Goal: Information Seeking & Learning: Learn about a topic

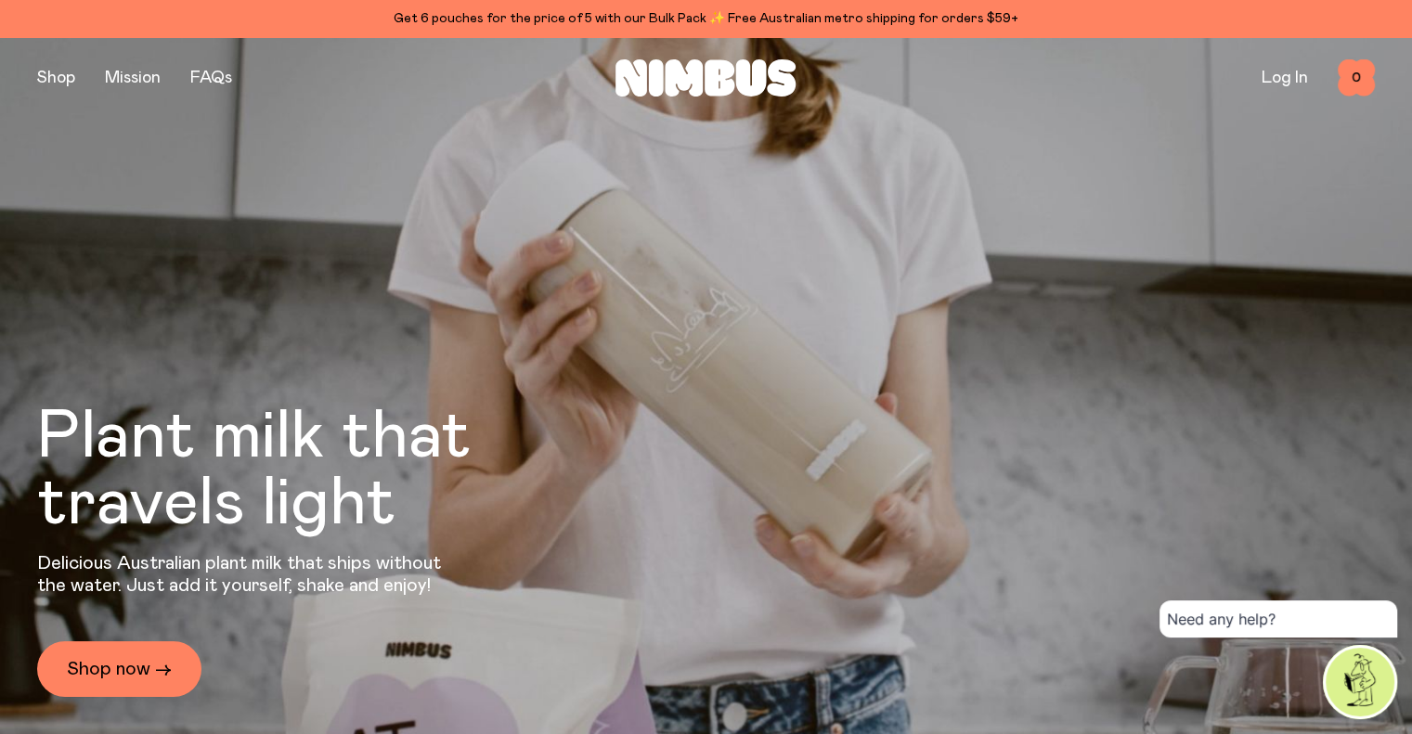
click at [314, 169] on div "Plant milk that travels light Delicious Australian plant milk that ships withou…" at bounding box center [706, 404] width 1338 height 734
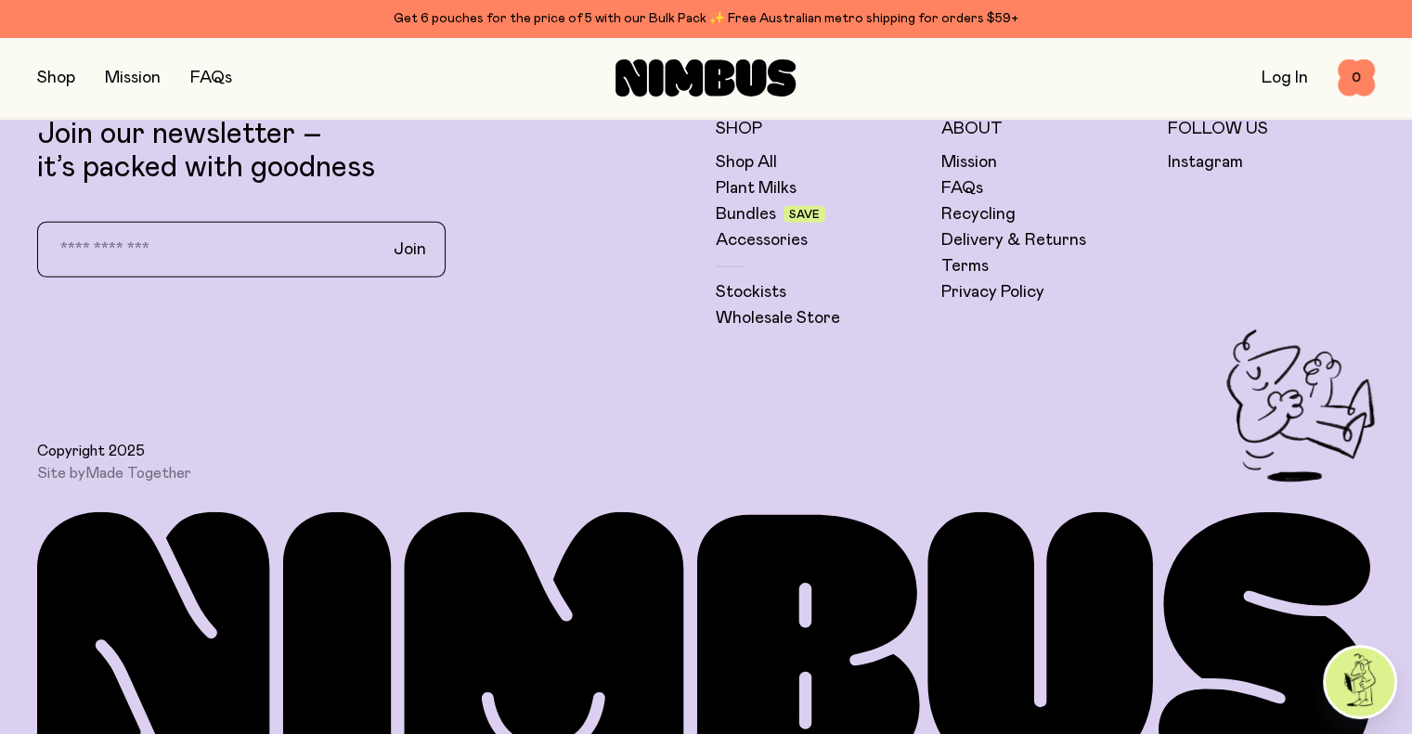
scroll to position [5477, 0]
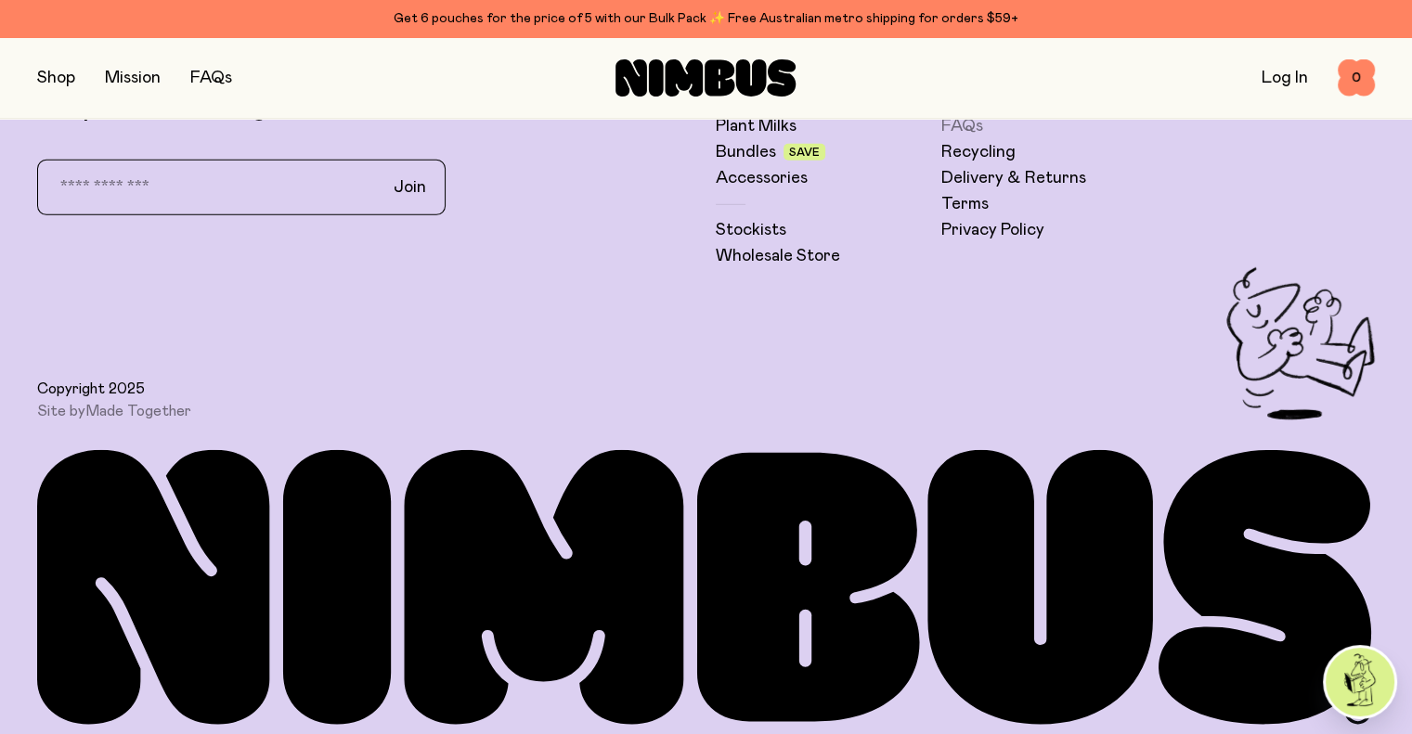
click at [971, 137] on link "FAQs" at bounding box center [962, 126] width 42 height 22
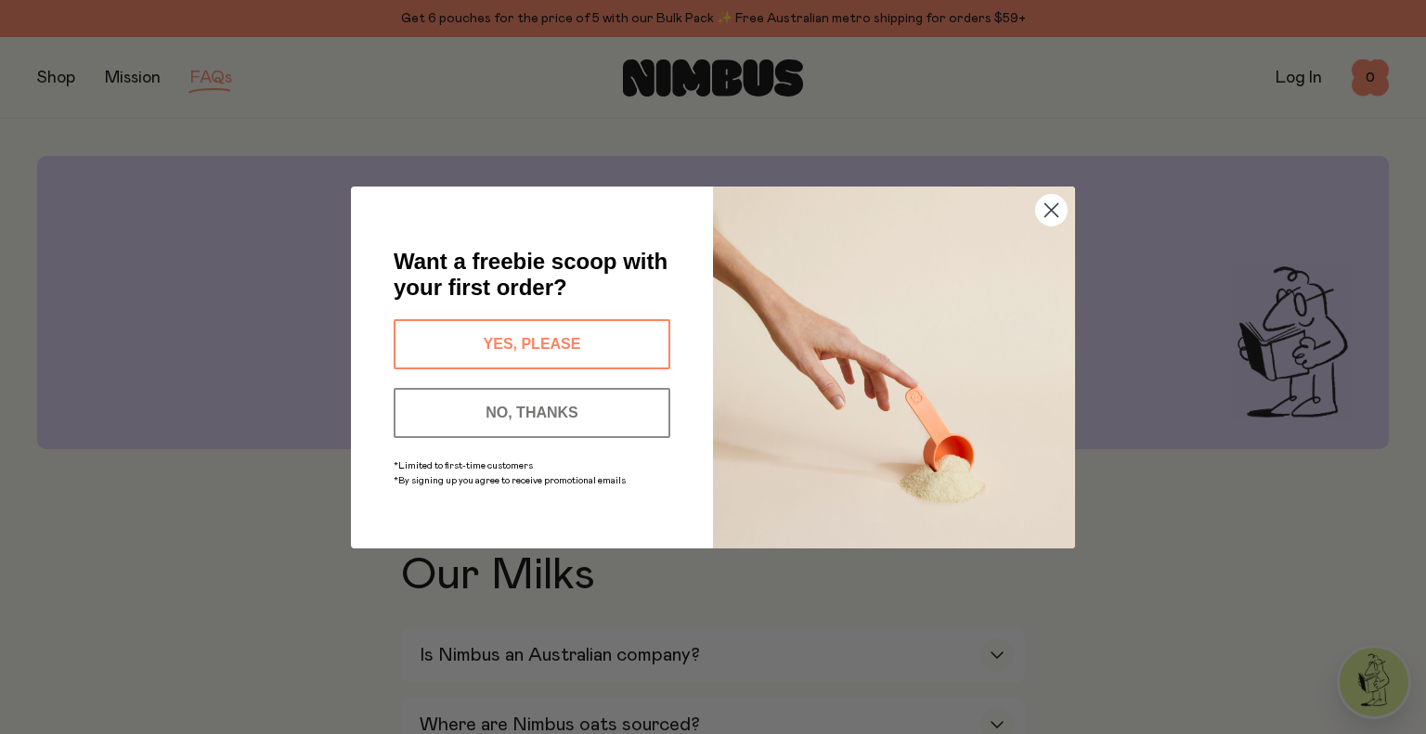
click at [1056, 208] on circle "Close dialog" at bounding box center [1051, 209] width 31 height 31
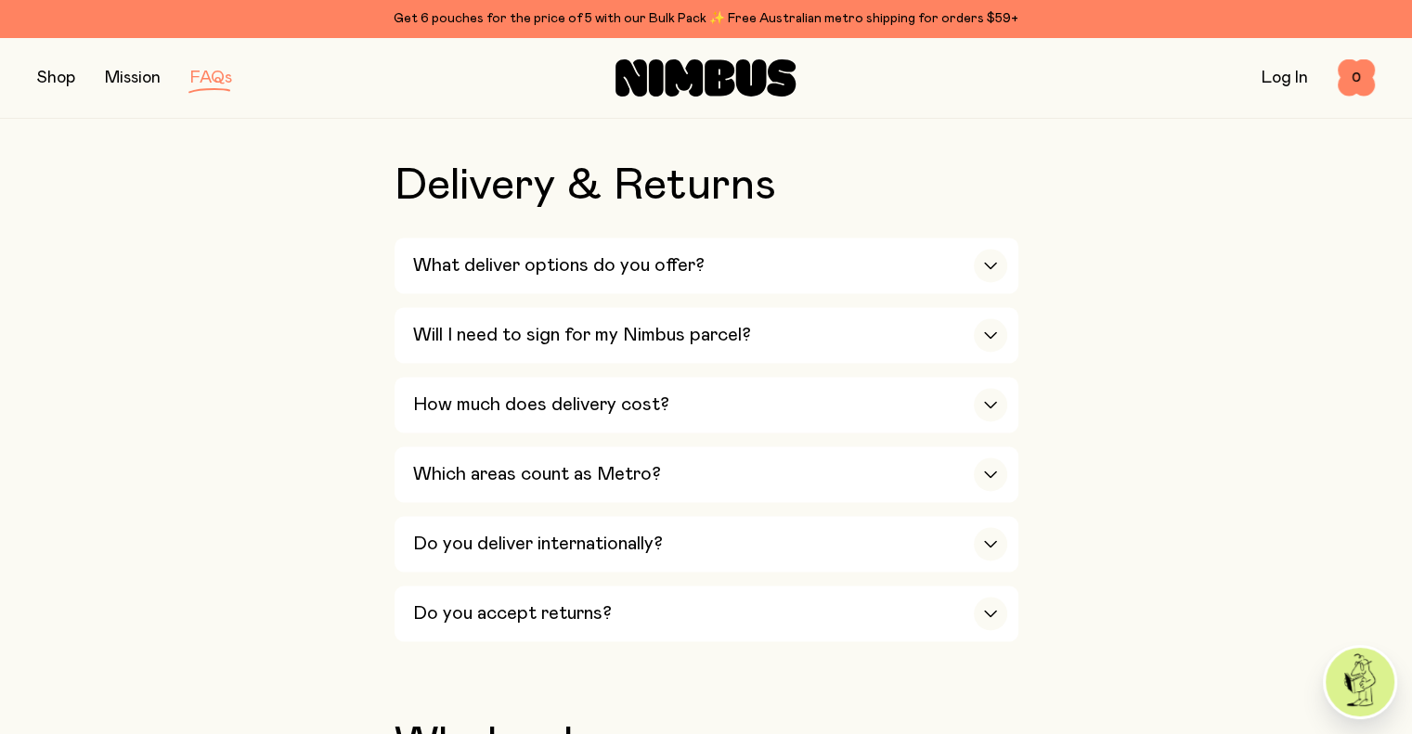
scroll to position [2785, 0]
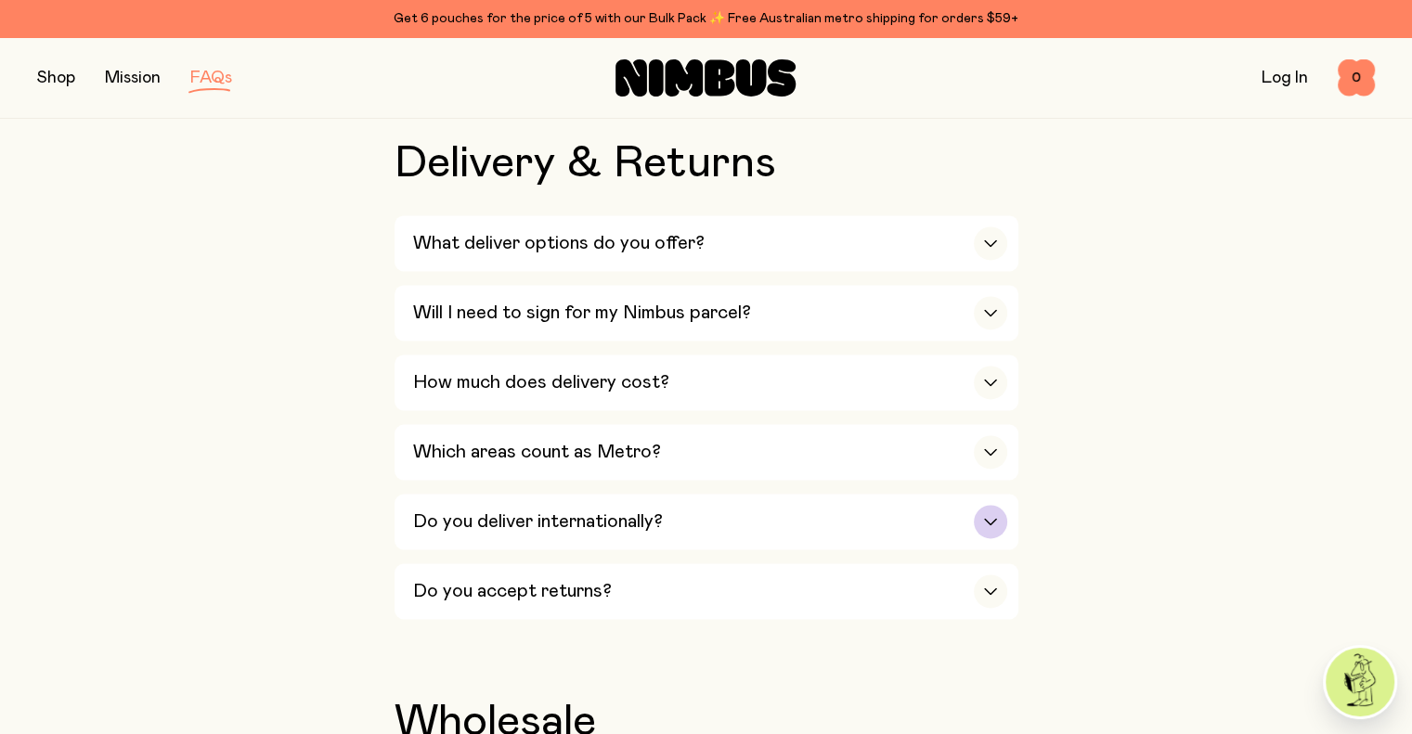
click at [995, 518] on icon "button" at bounding box center [990, 521] width 15 height 7
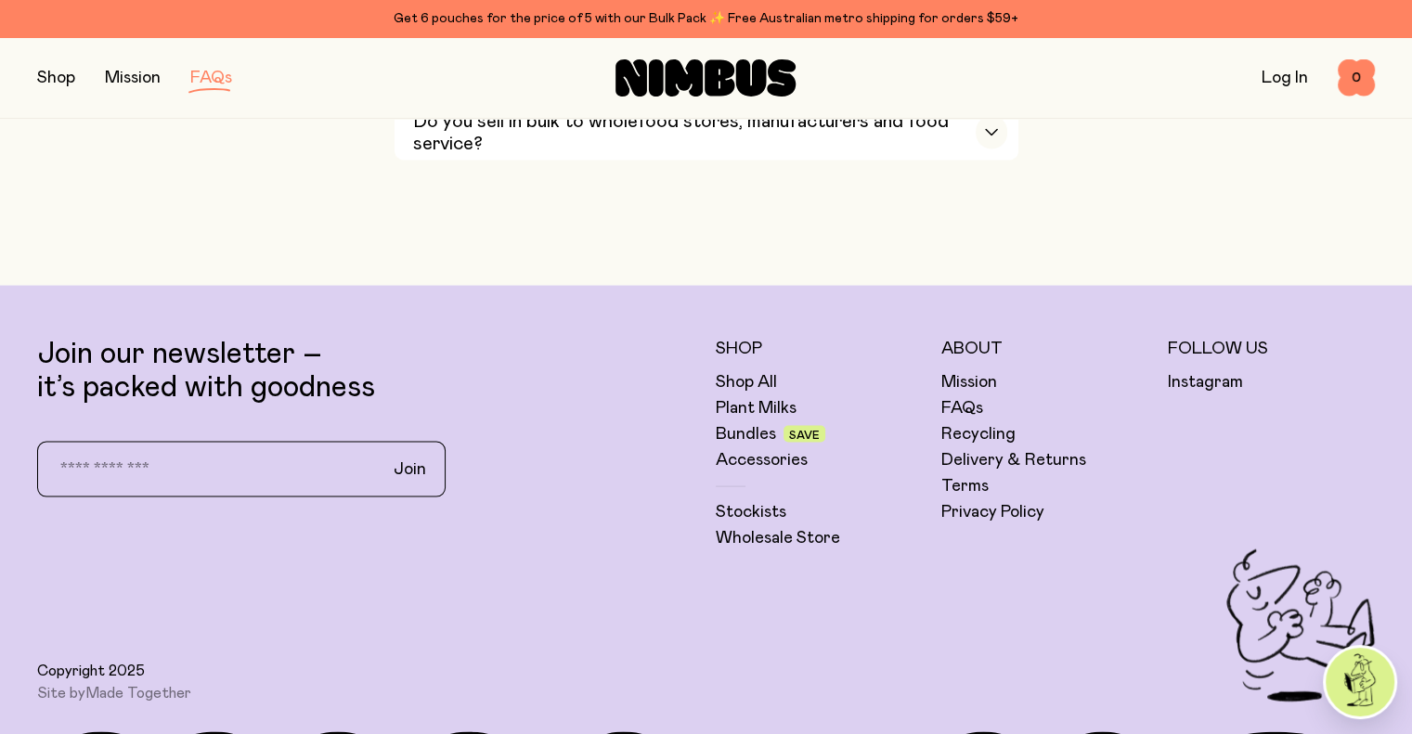
scroll to position [3620, 0]
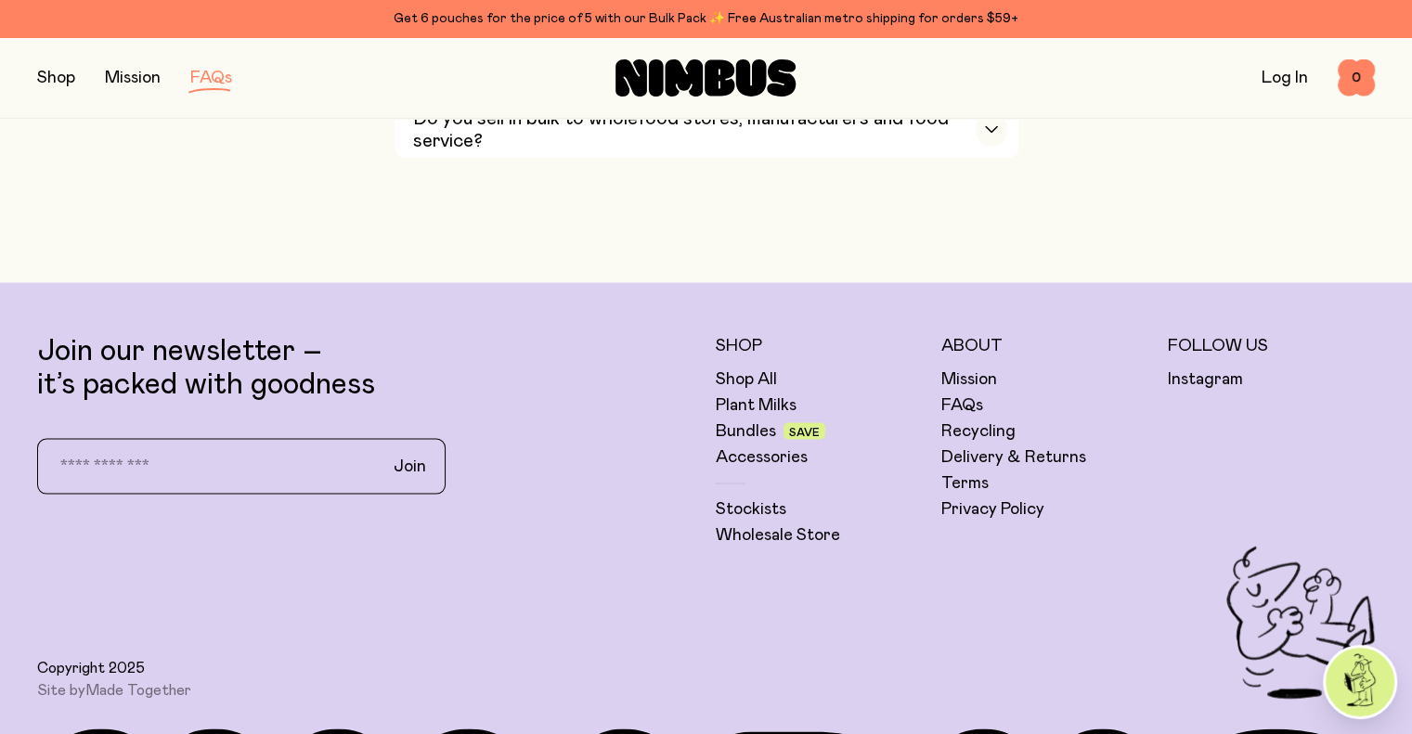
click at [795, 427] on span "Save" at bounding box center [804, 432] width 31 height 11
click at [764, 395] on link "Plant Milks" at bounding box center [756, 406] width 81 height 22
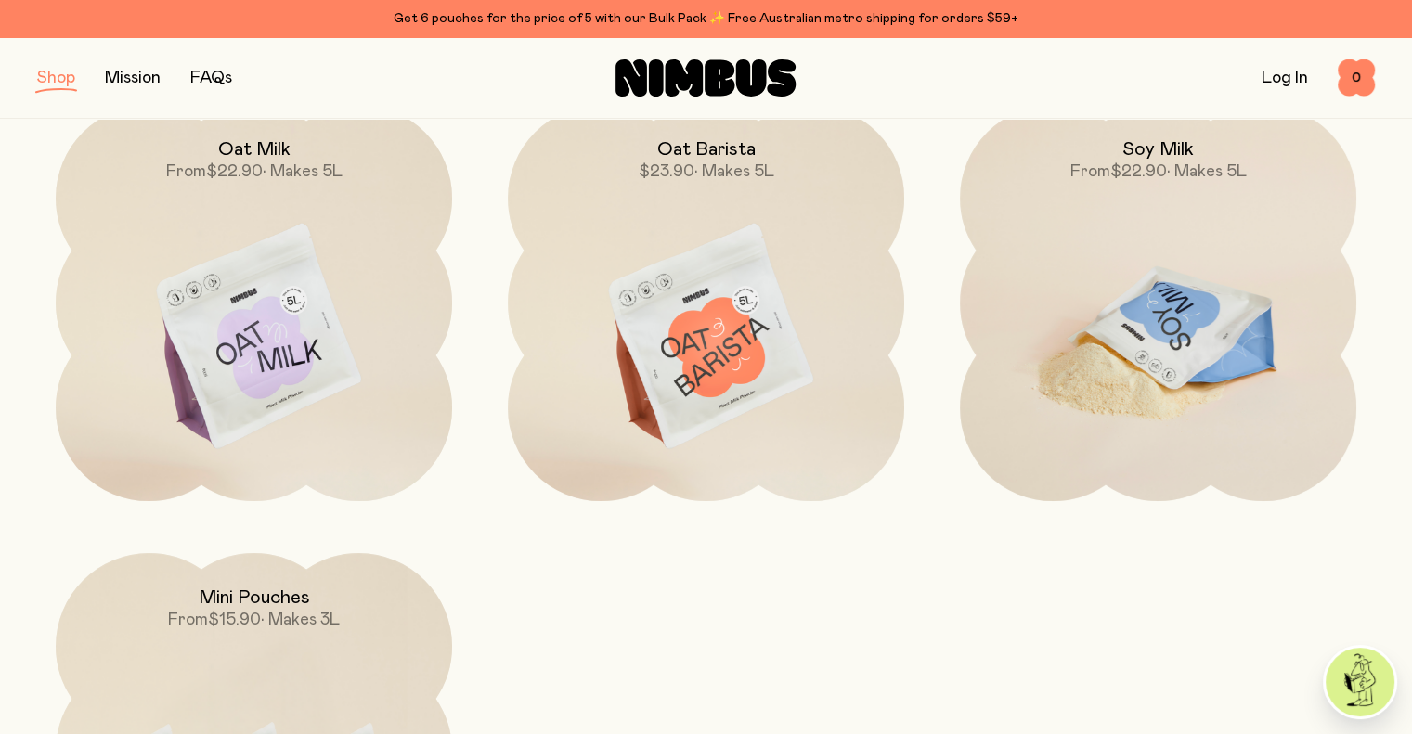
scroll to position [278, 0]
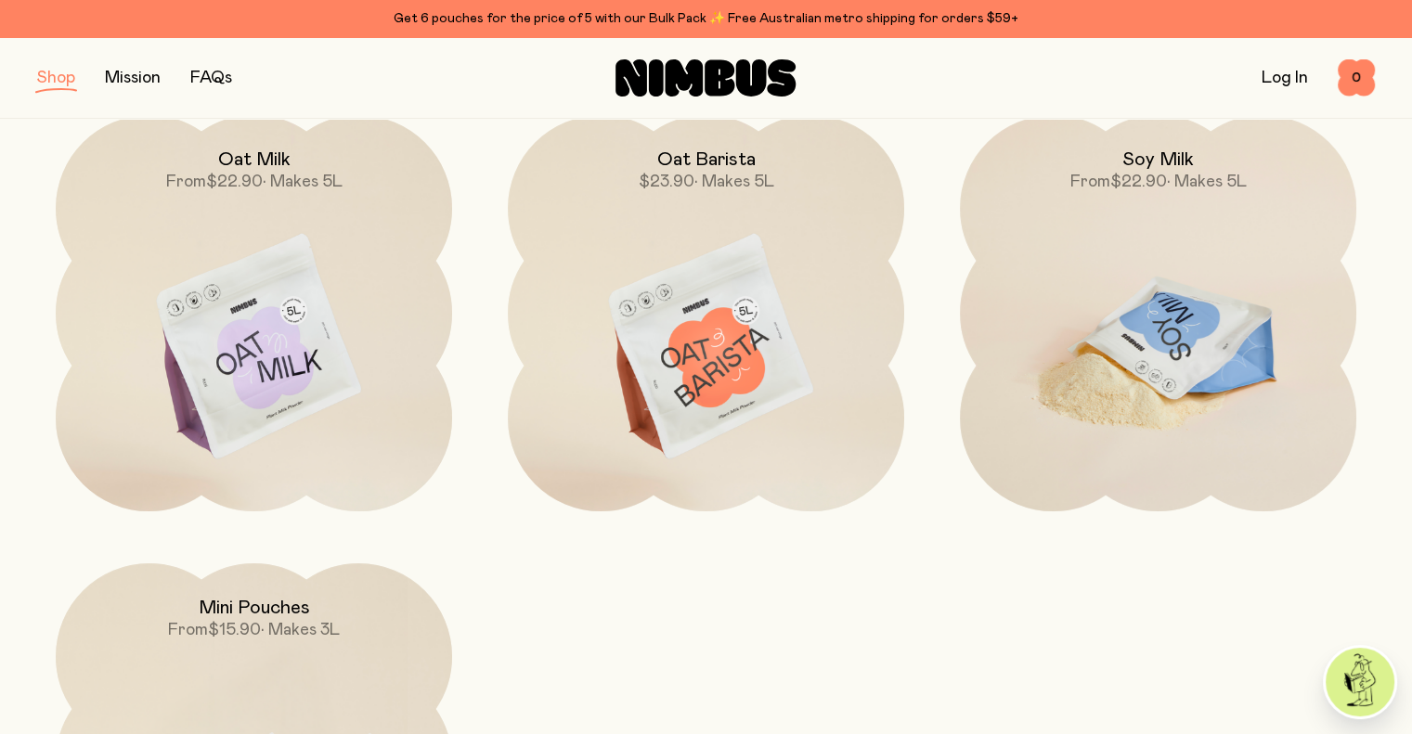
click at [1182, 366] on img at bounding box center [1158, 348] width 396 height 466
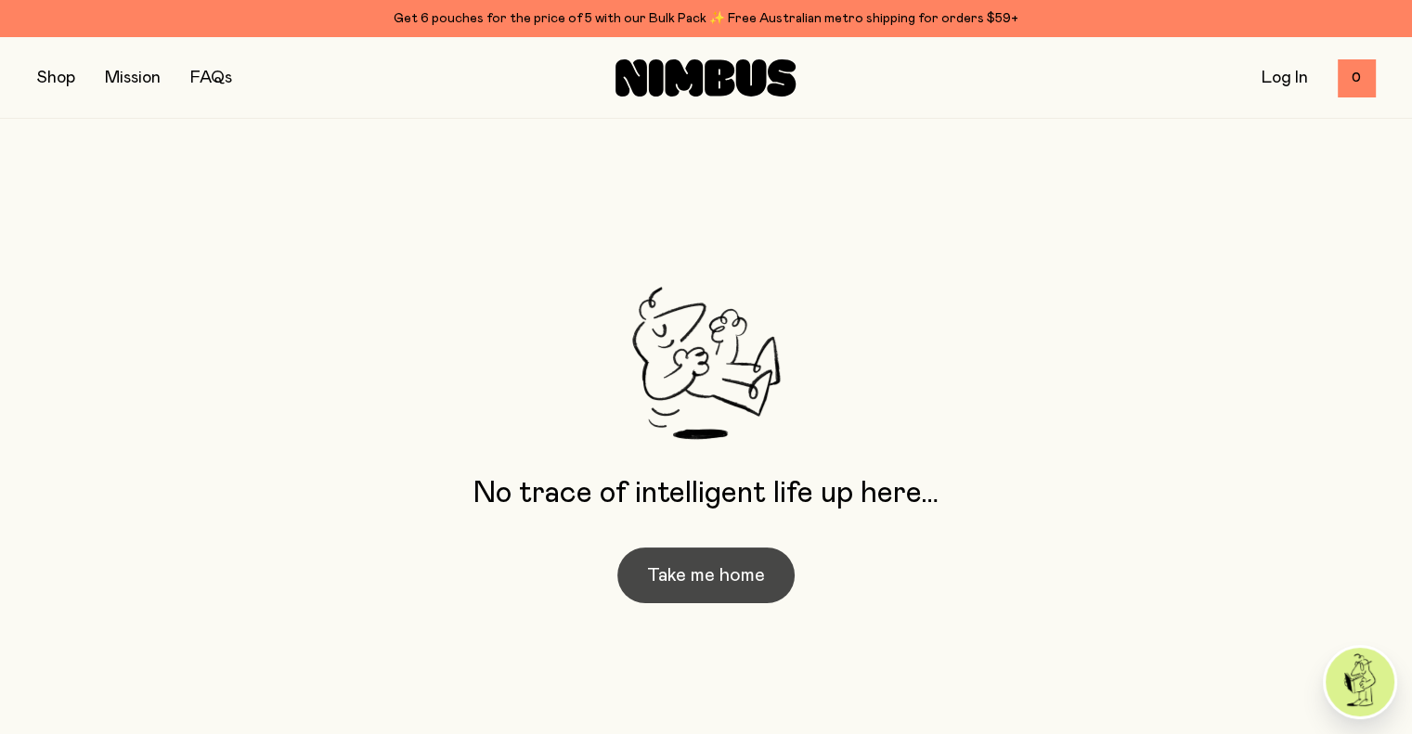
click at [713, 578] on button "Take me home" at bounding box center [705, 576] width 177 height 56
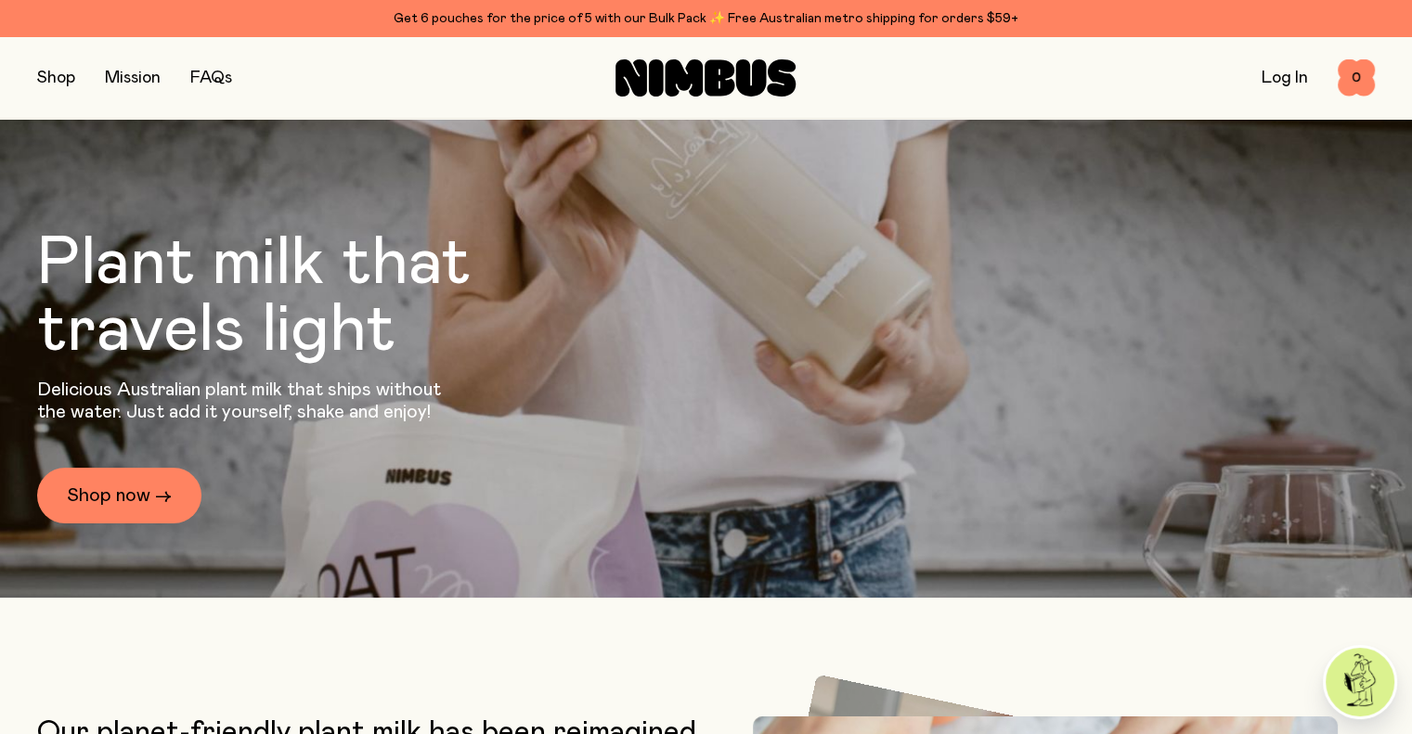
scroll to position [186, 0]
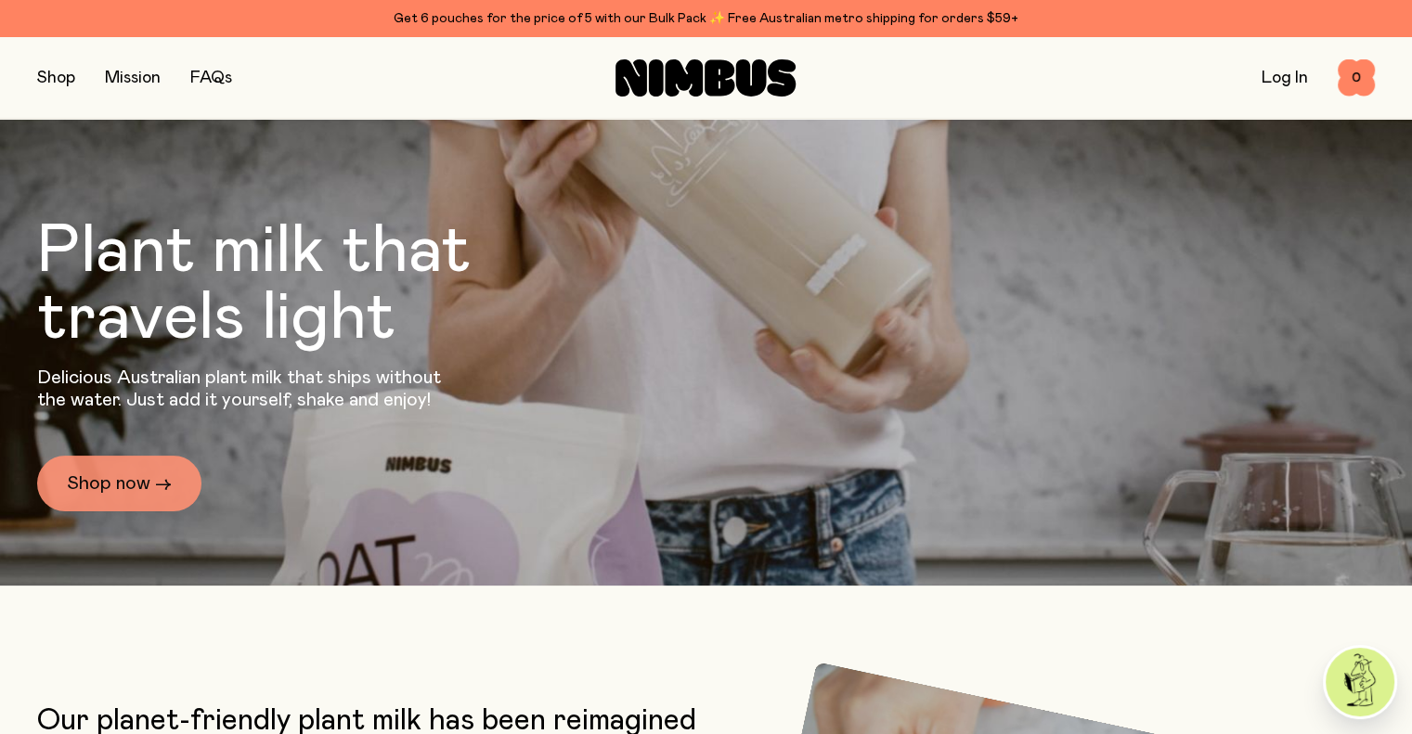
click at [131, 485] on link "Shop now →" at bounding box center [119, 484] width 164 height 56
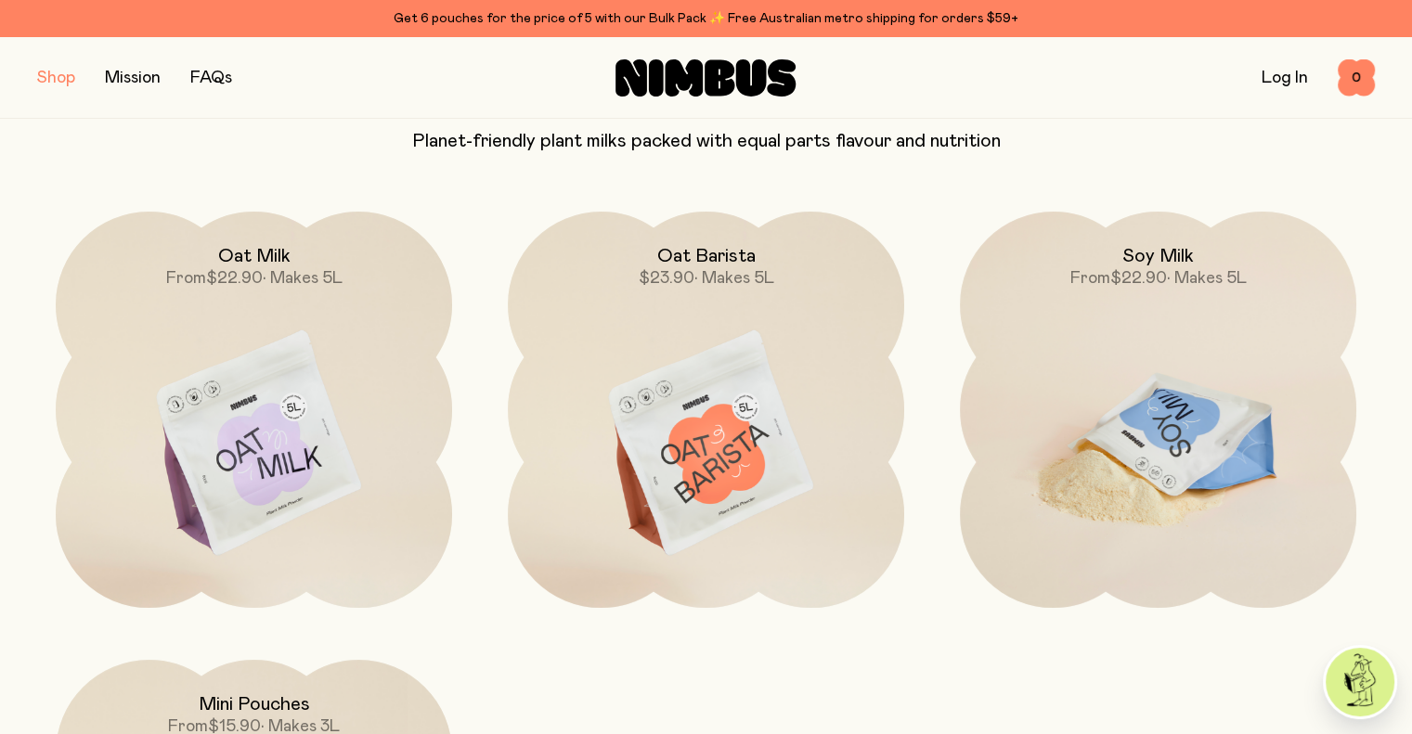
scroll to position [186, 0]
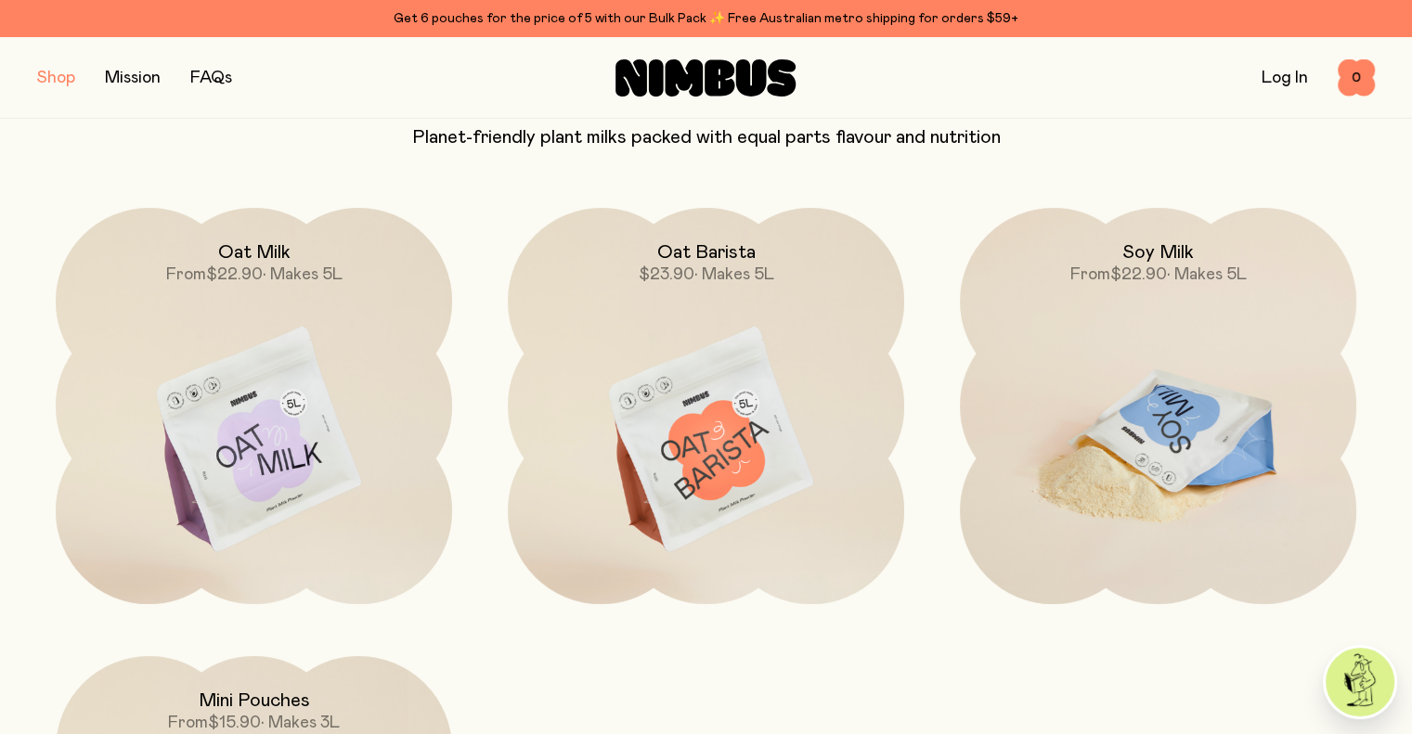
click at [1223, 444] on img at bounding box center [1158, 441] width 396 height 466
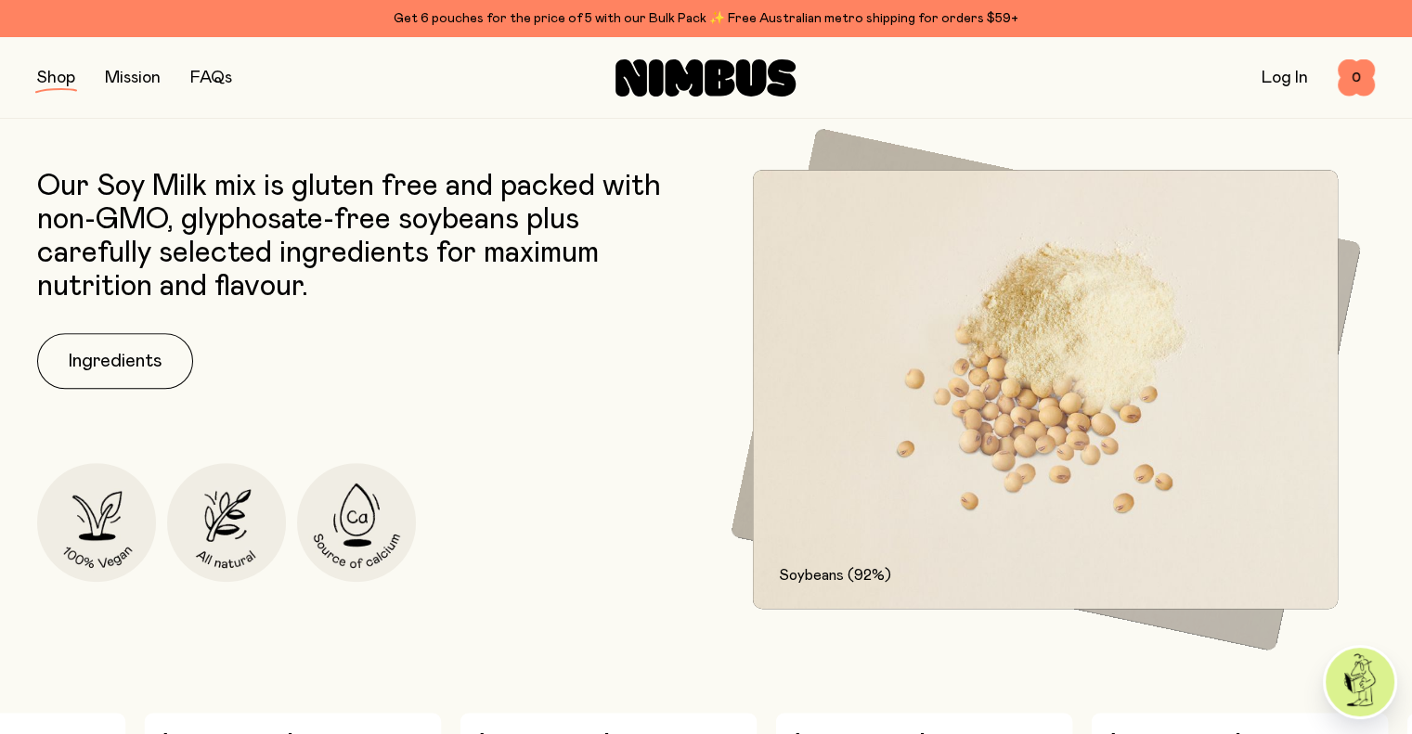
scroll to position [835, 0]
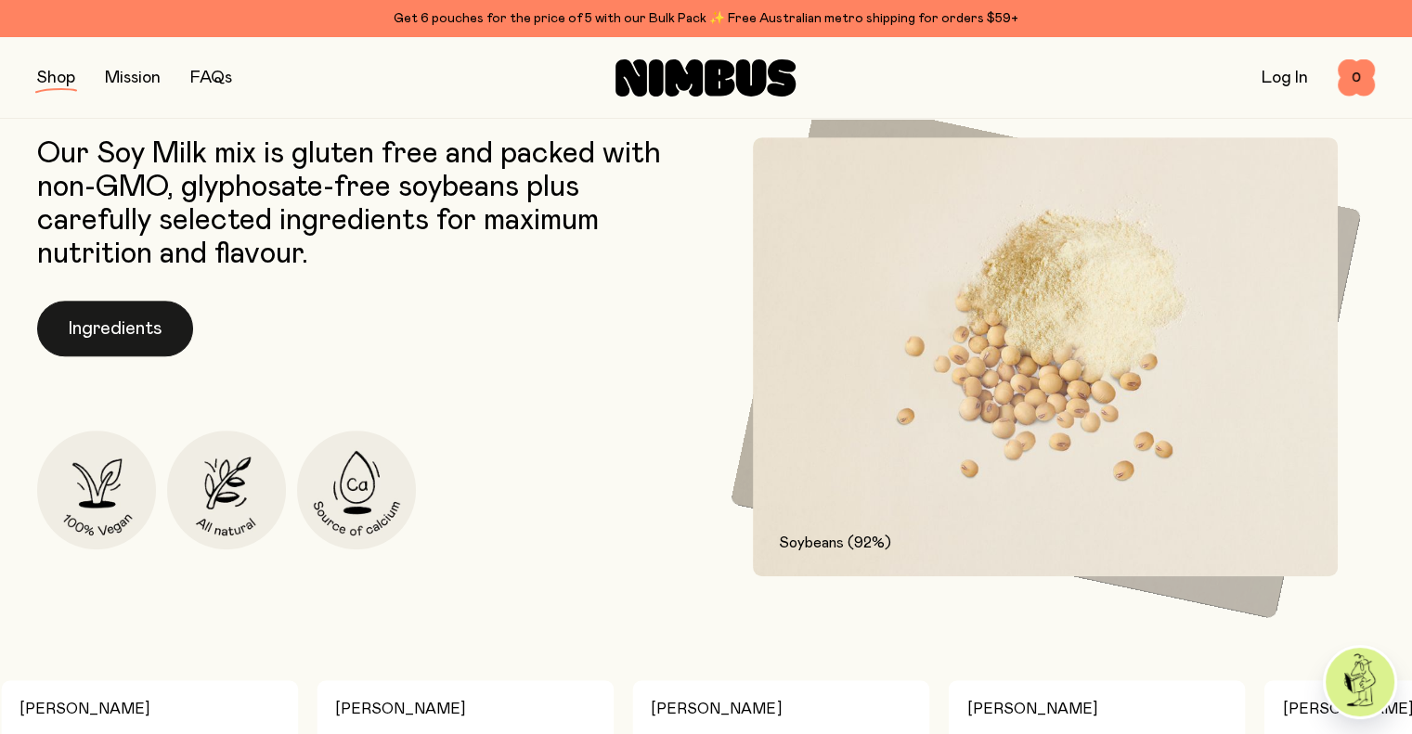
click at [120, 348] on button "Ingredients" at bounding box center [115, 329] width 156 height 56
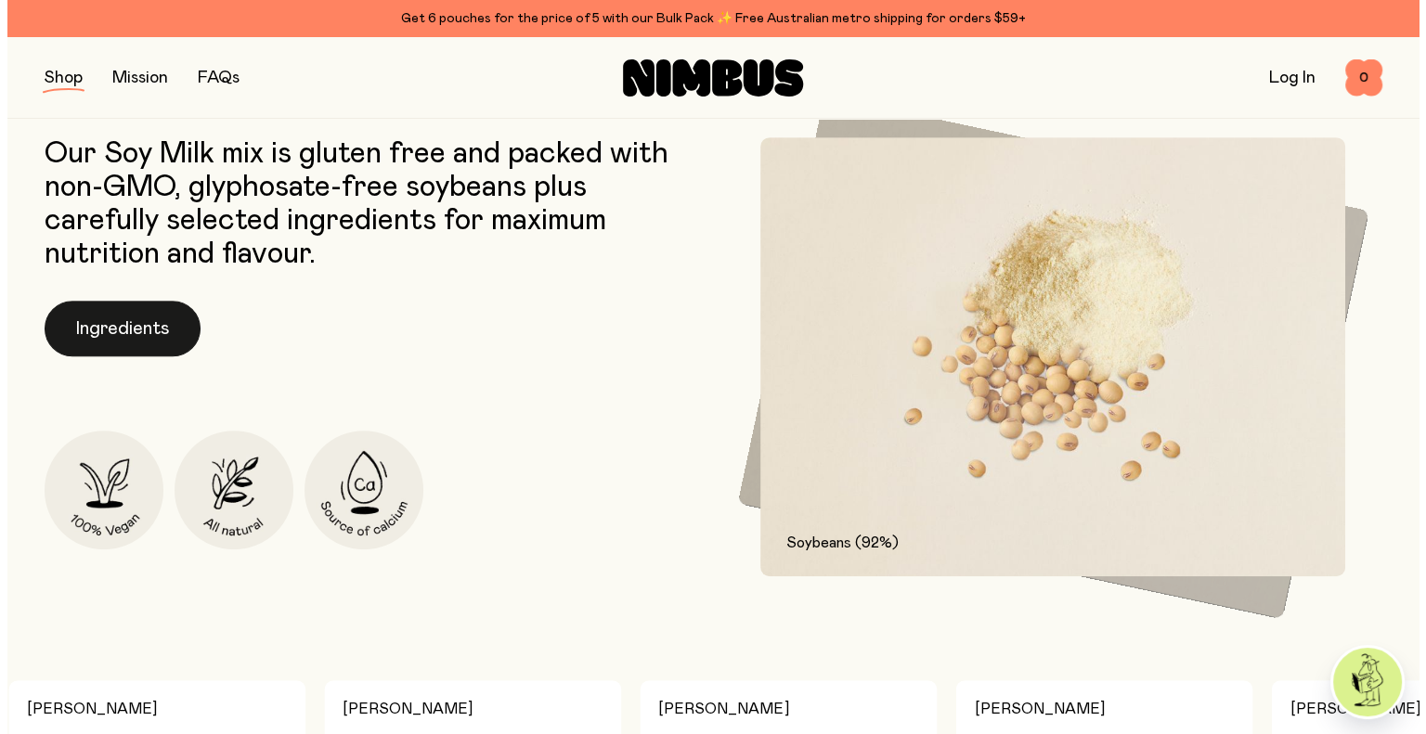
scroll to position [0, 0]
